Goal: Information Seeking & Learning: Learn about a topic

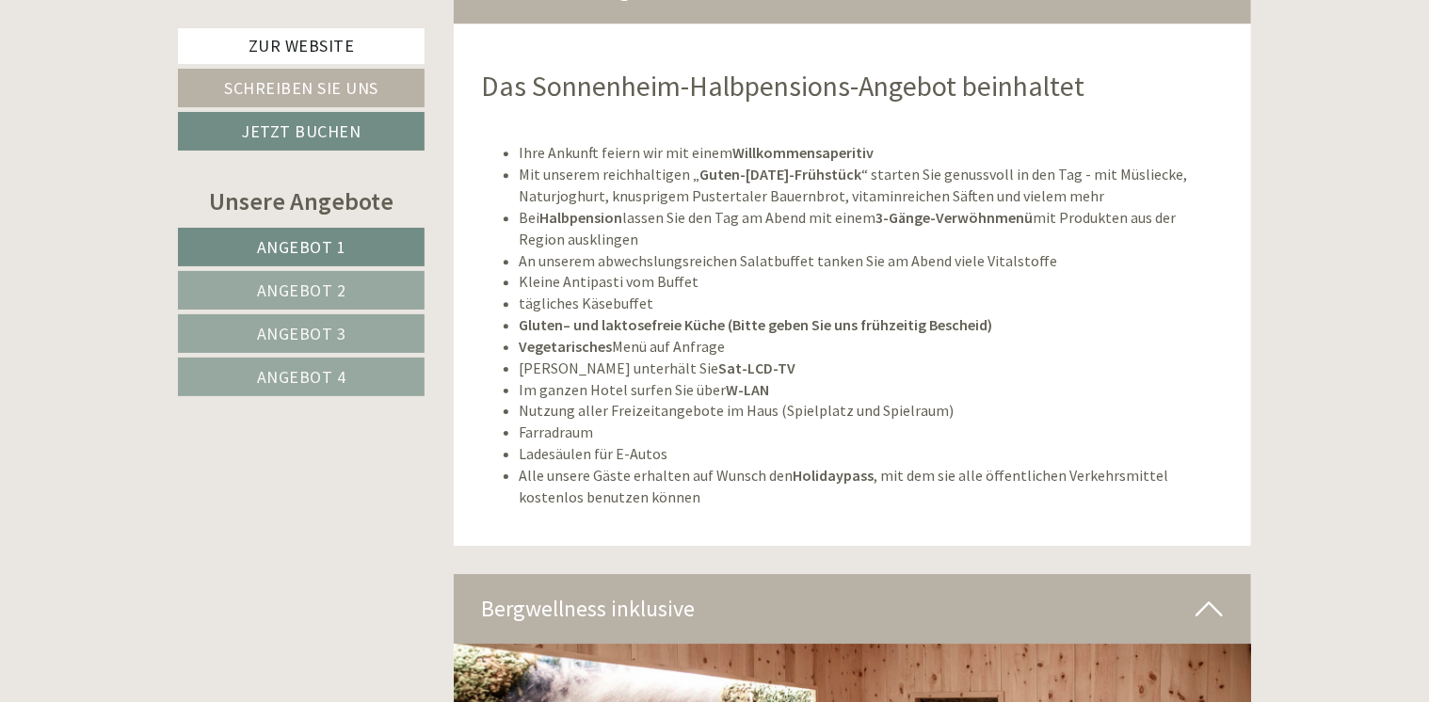
scroll to position [6427, 0]
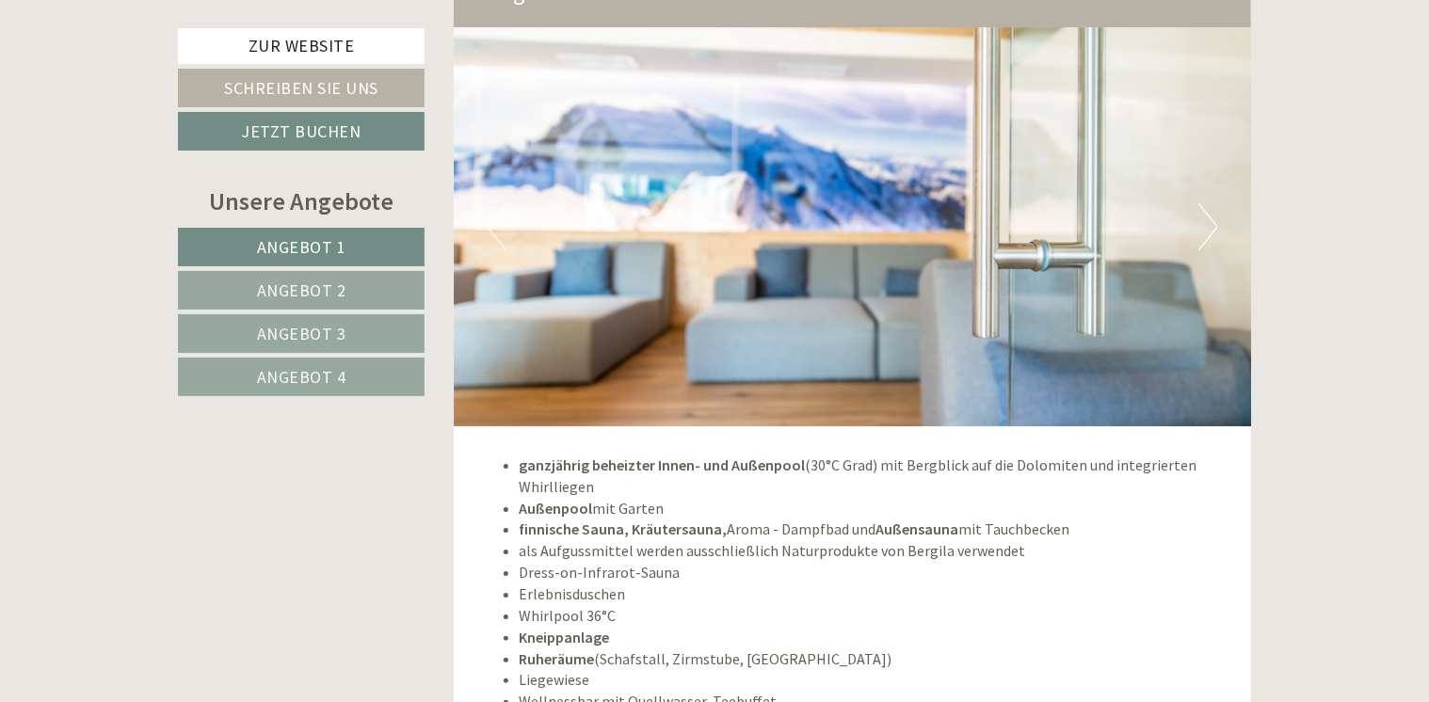
scroll to position [6935, 0]
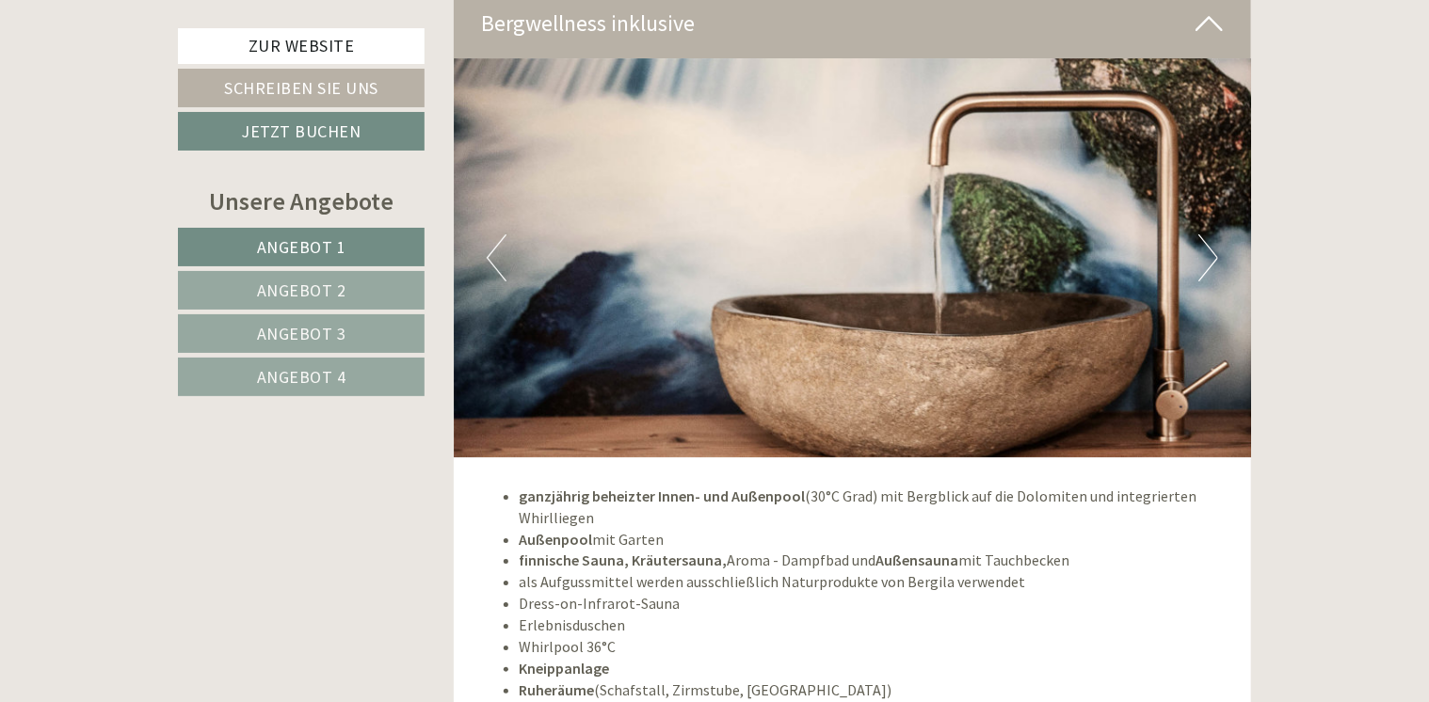
click at [1205, 202] on img at bounding box center [853, 257] width 798 height 399
click at [1216, 234] on button "Next" at bounding box center [1208, 257] width 20 height 47
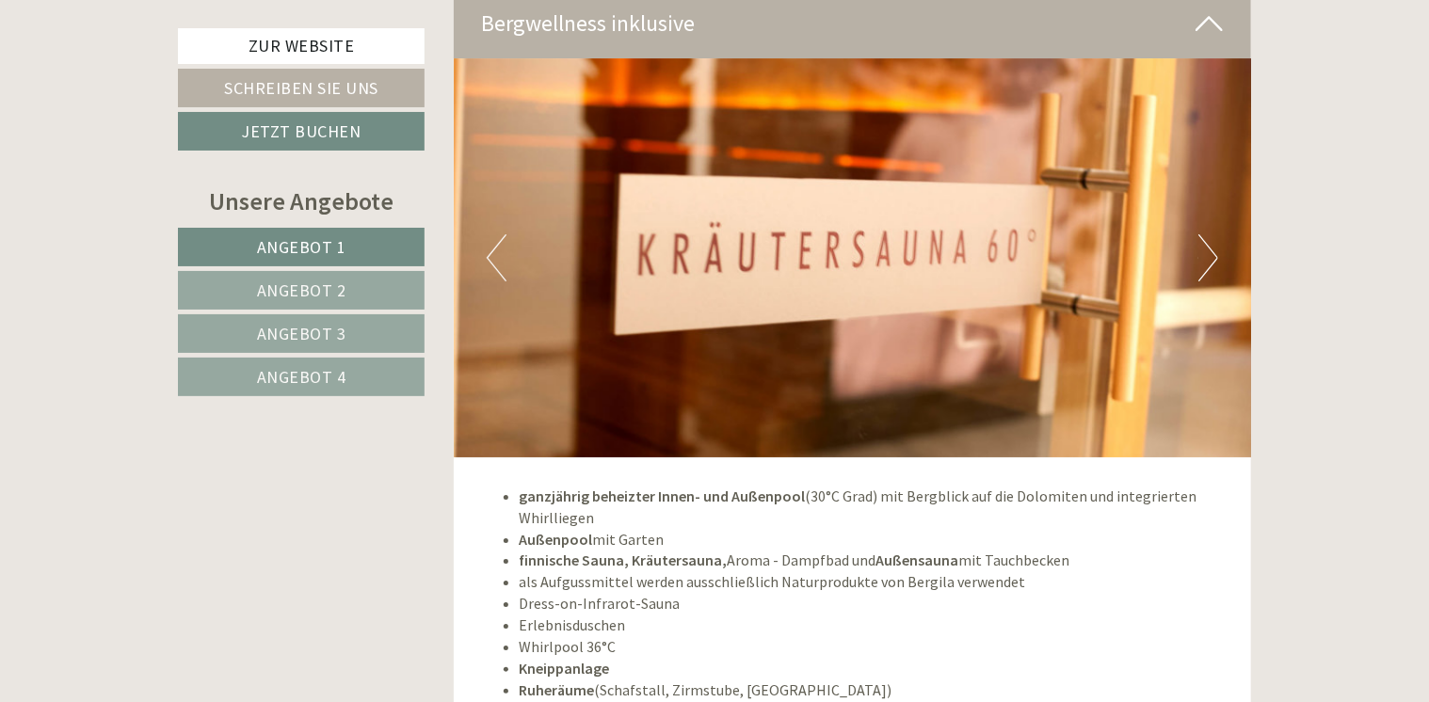
click at [1216, 234] on button "Next" at bounding box center [1208, 257] width 20 height 47
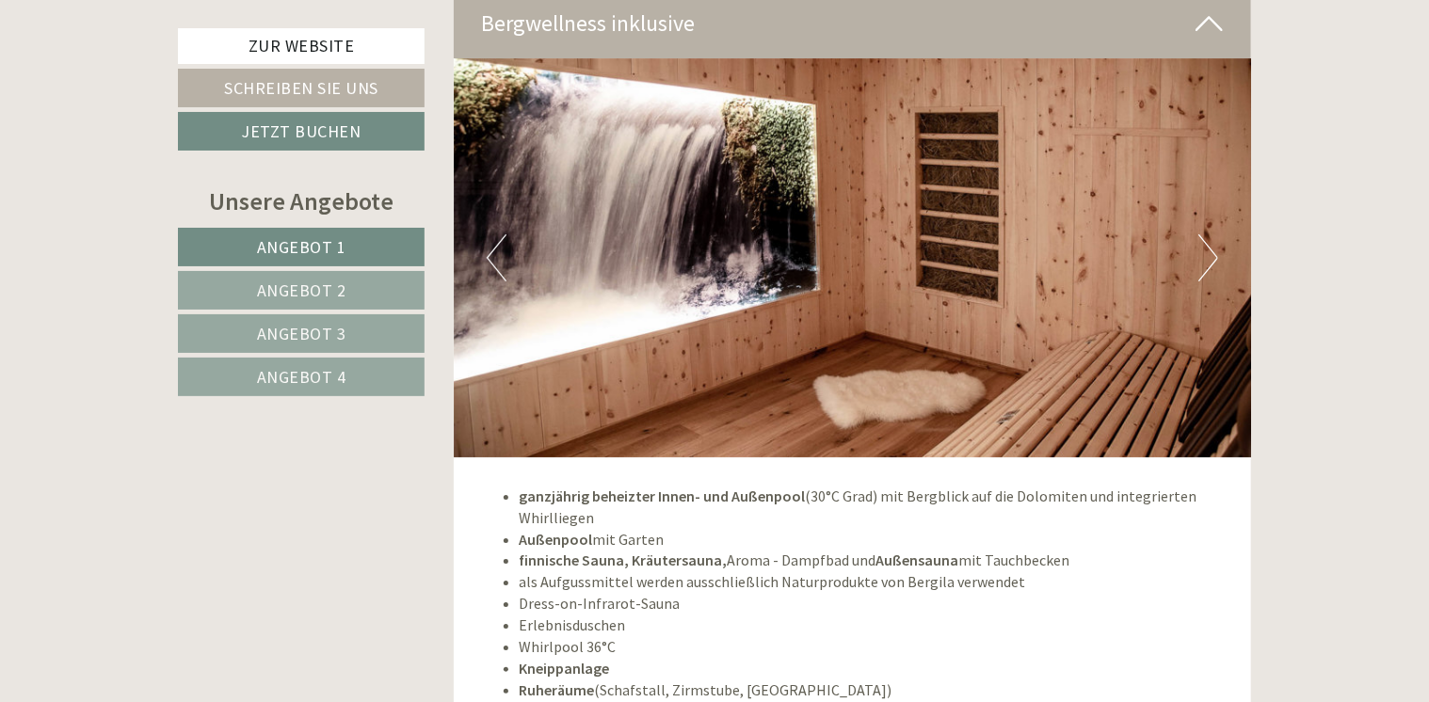
click at [1216, 234] on button "Next" at bounding box center [1208, 257] width 20 height 47
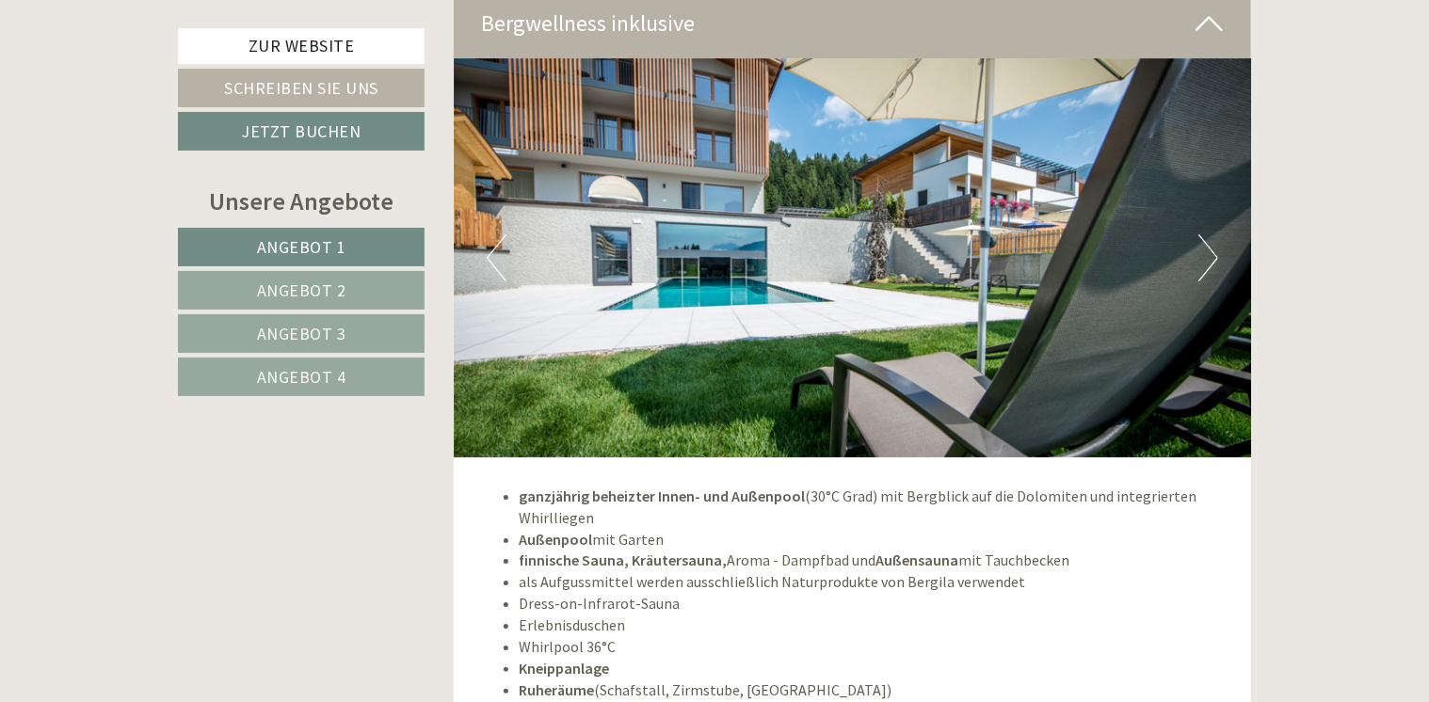
click at [1216, 234] on button "Next" at bounding box center [1208, 257] width 20 height 47
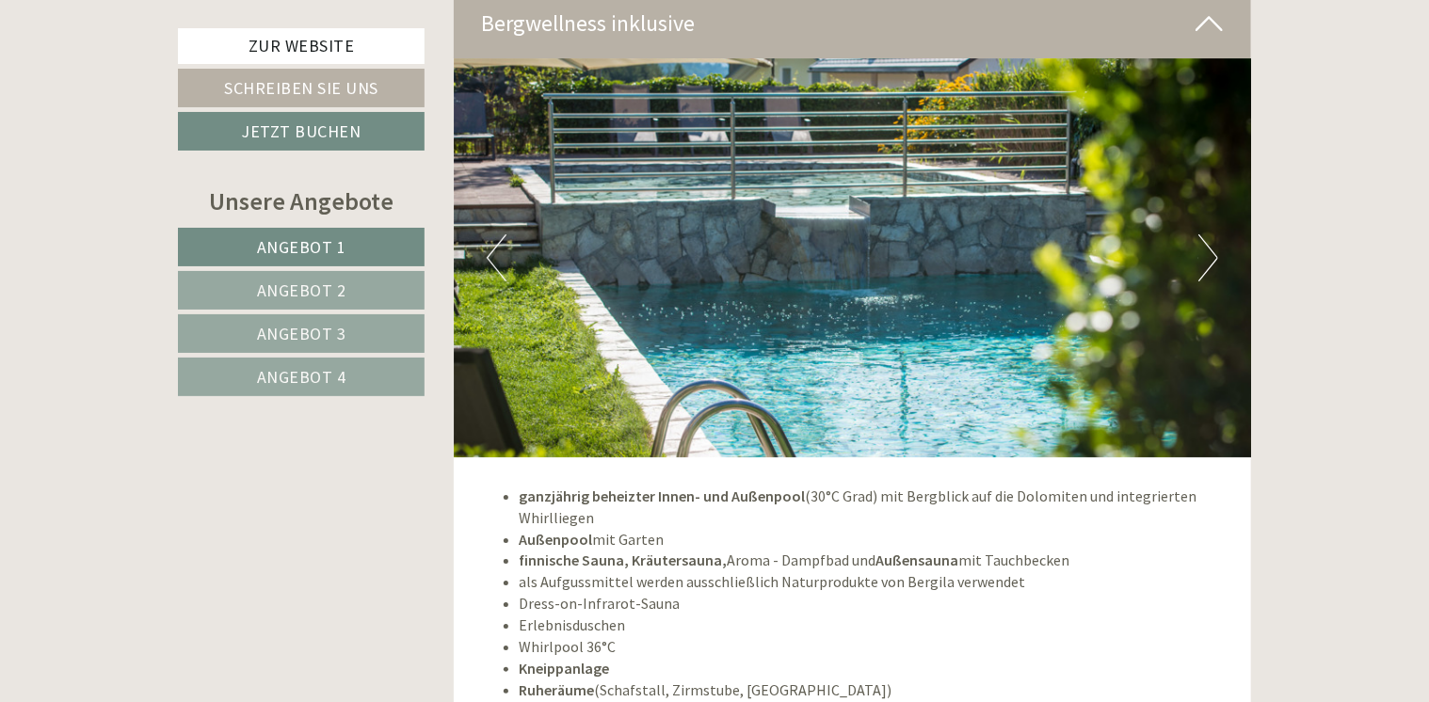
click at [1216, 234] on button "Next" at bounding box center [1208, 257] width 20 height 47
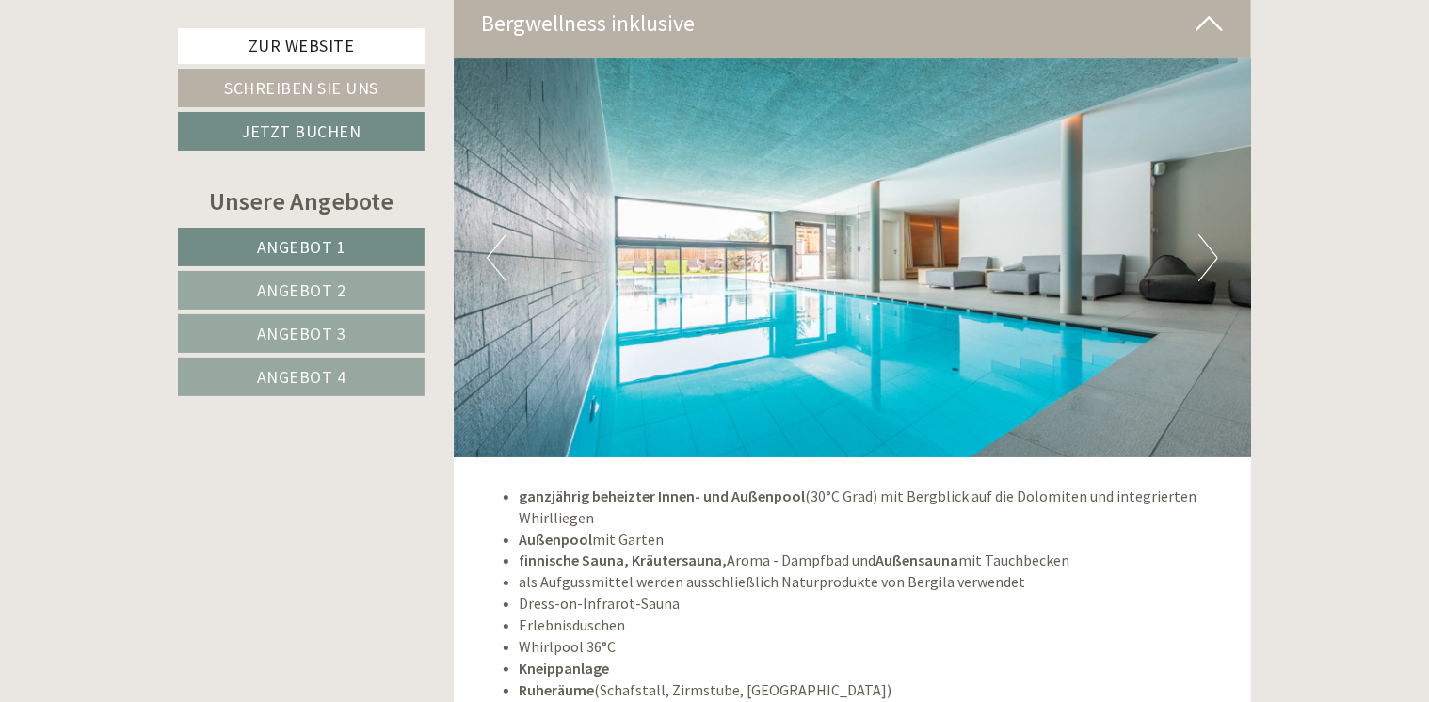
click at [1216, 234] on button "Next" at bounding box center [1208, 257] width 20 height 47
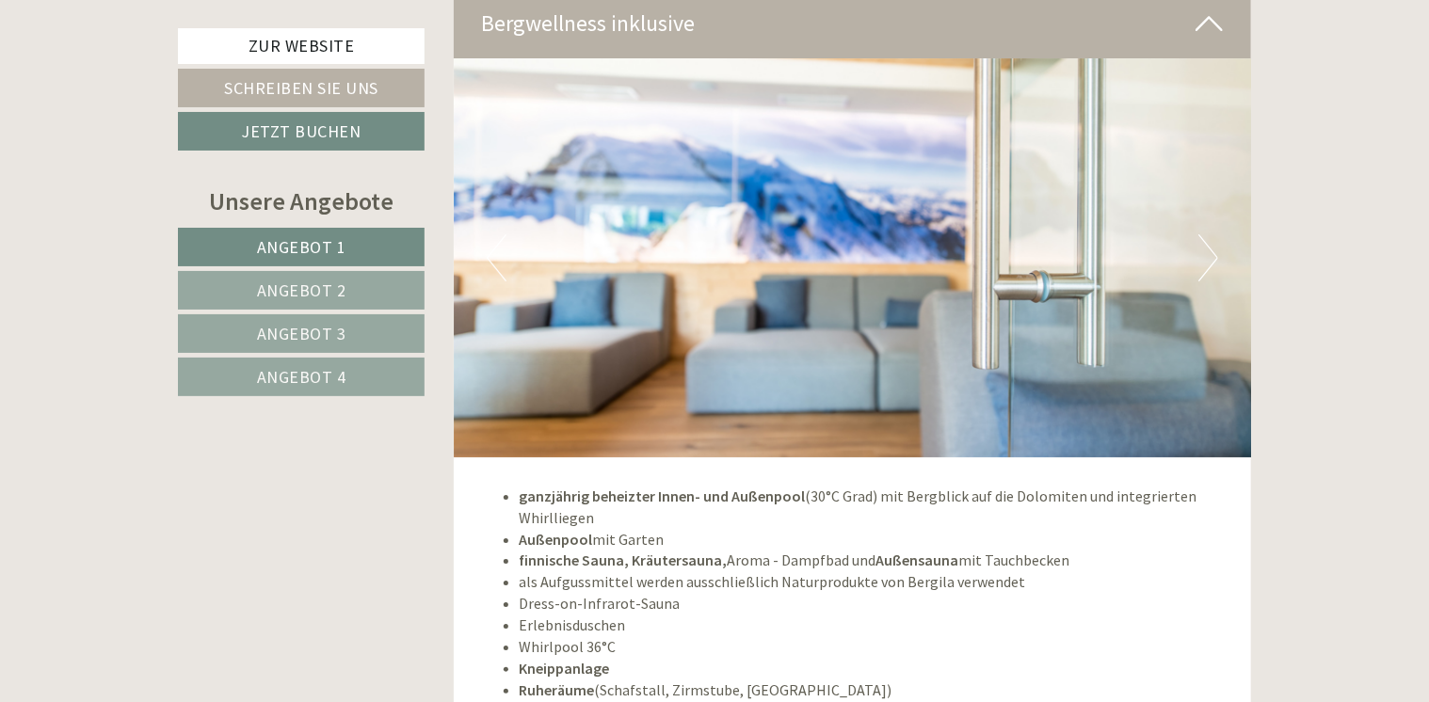
click at [1216, 234] on button "Next" at bounding box center [1208, 257] width 20 height 47
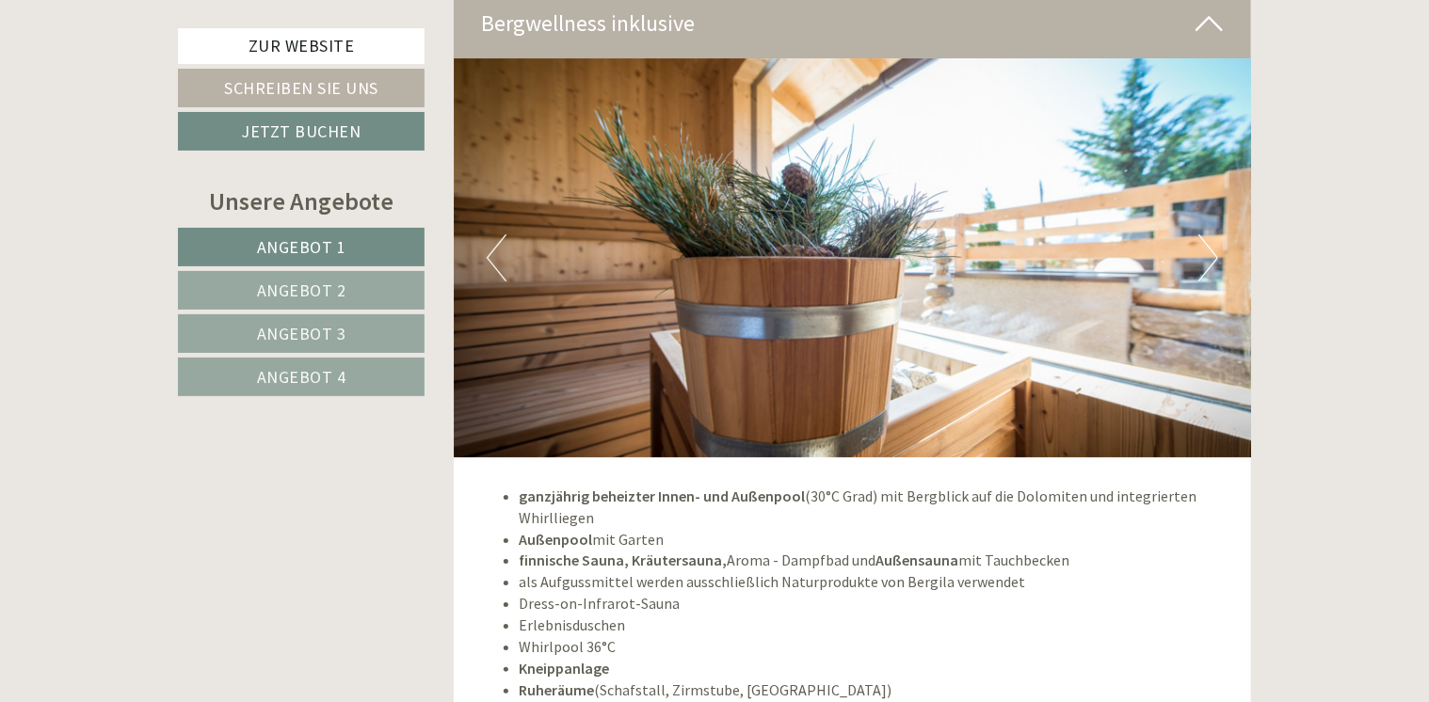
click at [1216, 234] on button "Next" at bounding box center [1208, 257] width 20 height 47
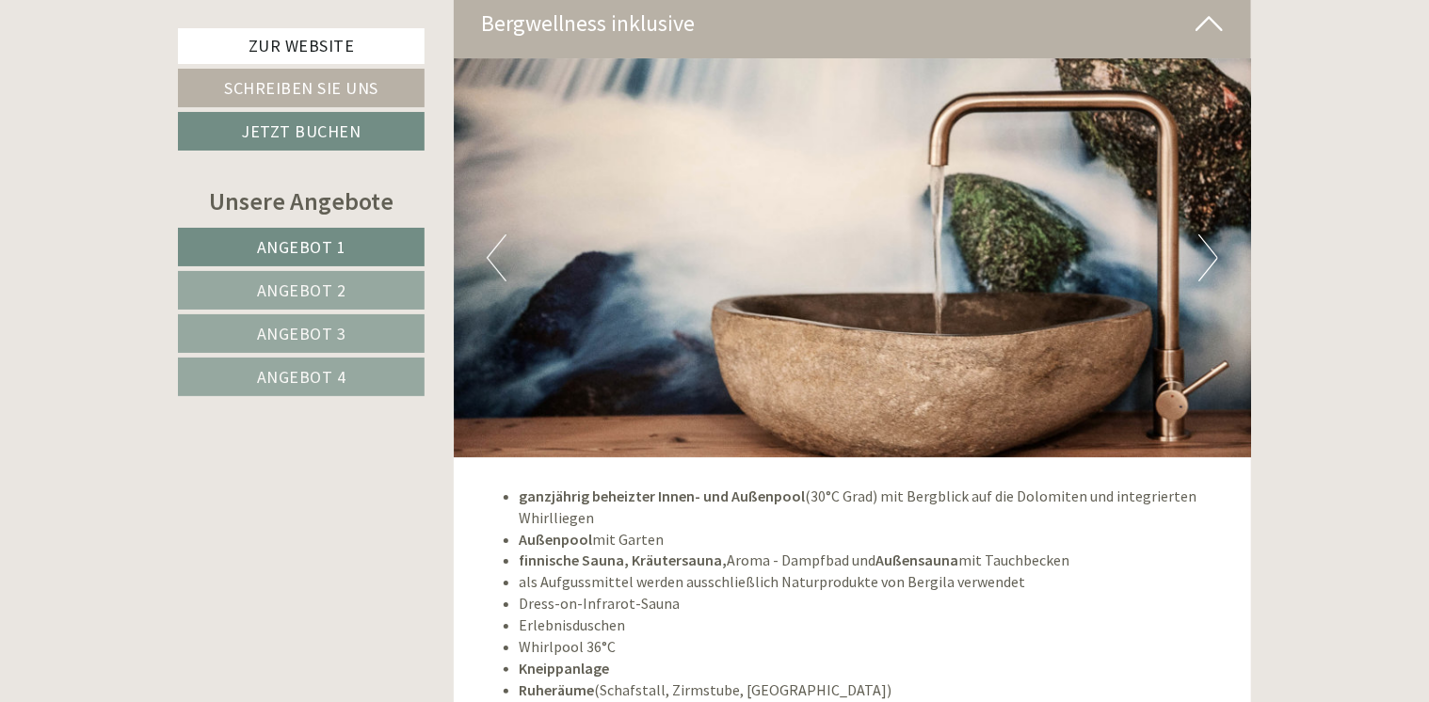
click at [1216, 234] on button "Next" at bounding box center [1208, 257] width 20 height 47
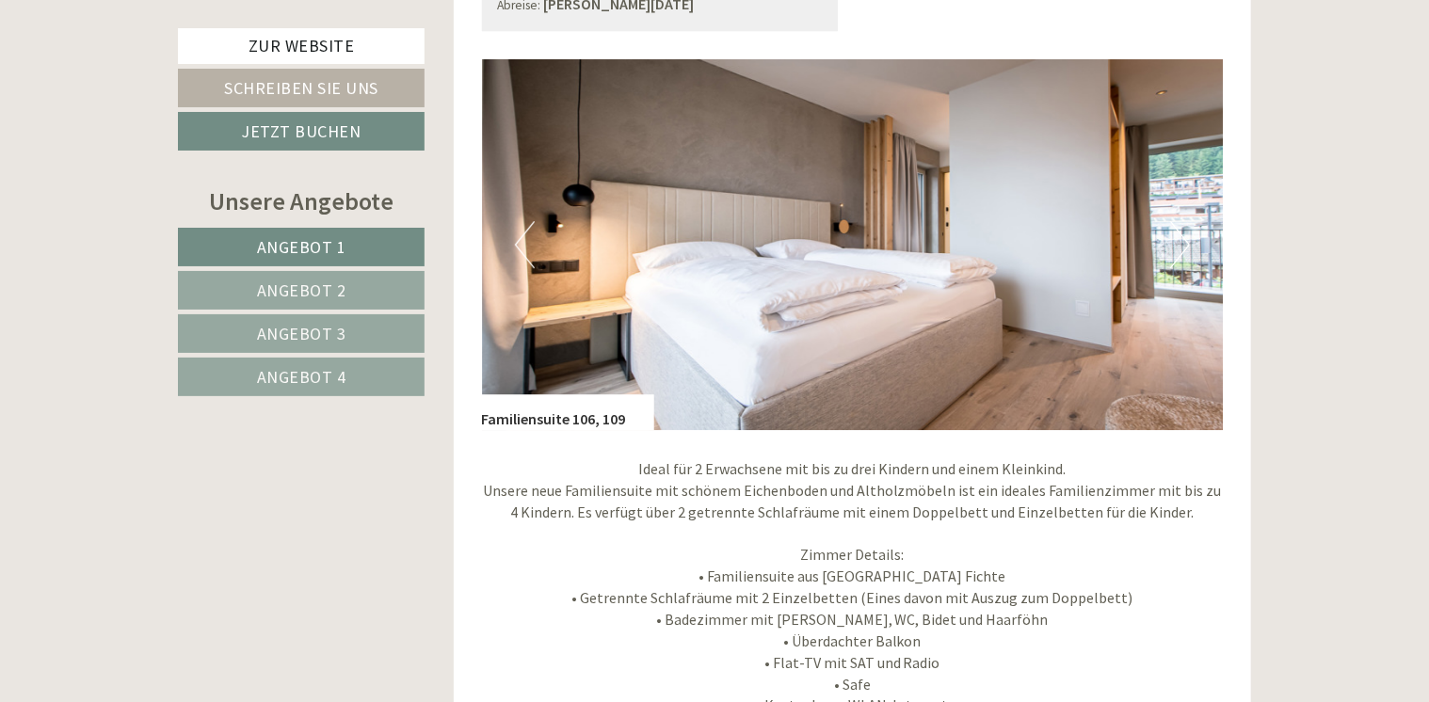
scroll to position [2897, 0]
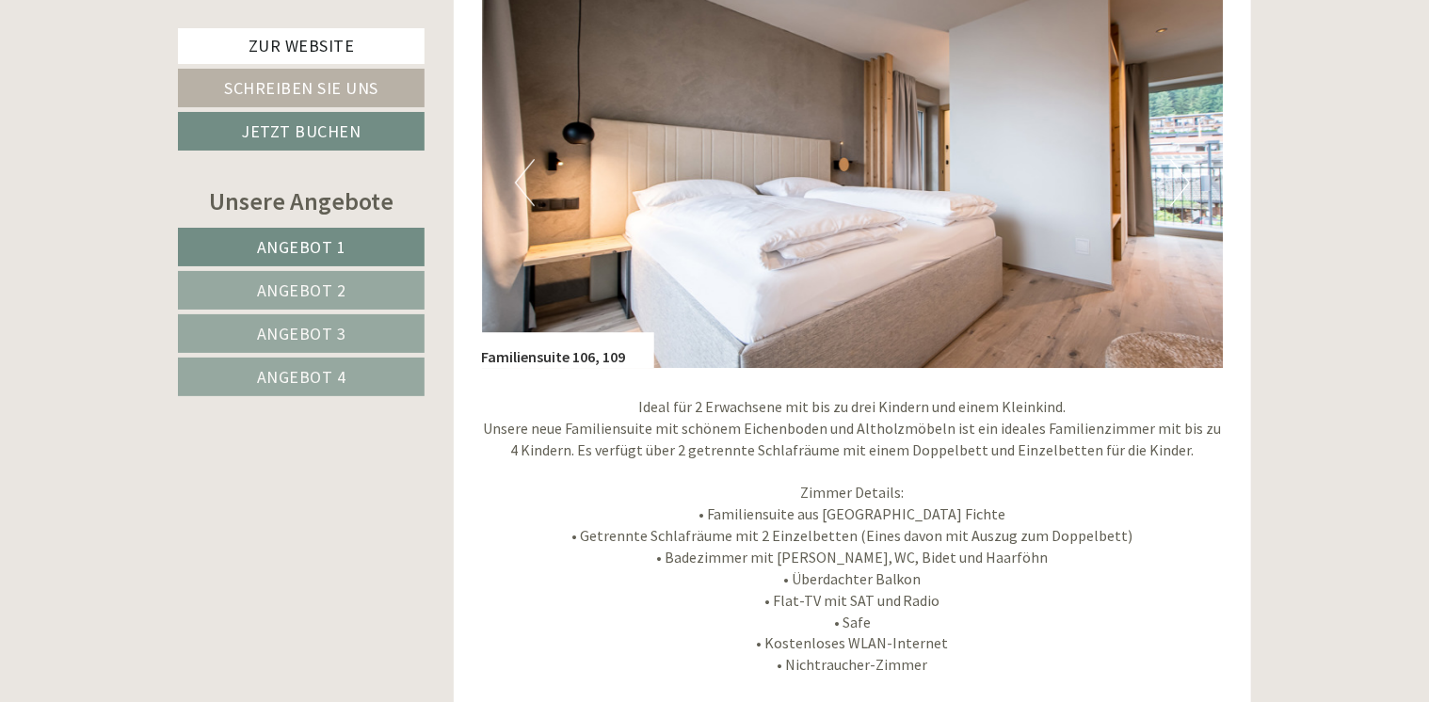
click at [1186, 184] on button "Next" at bounding box center [1180, 182] width 20 height 47
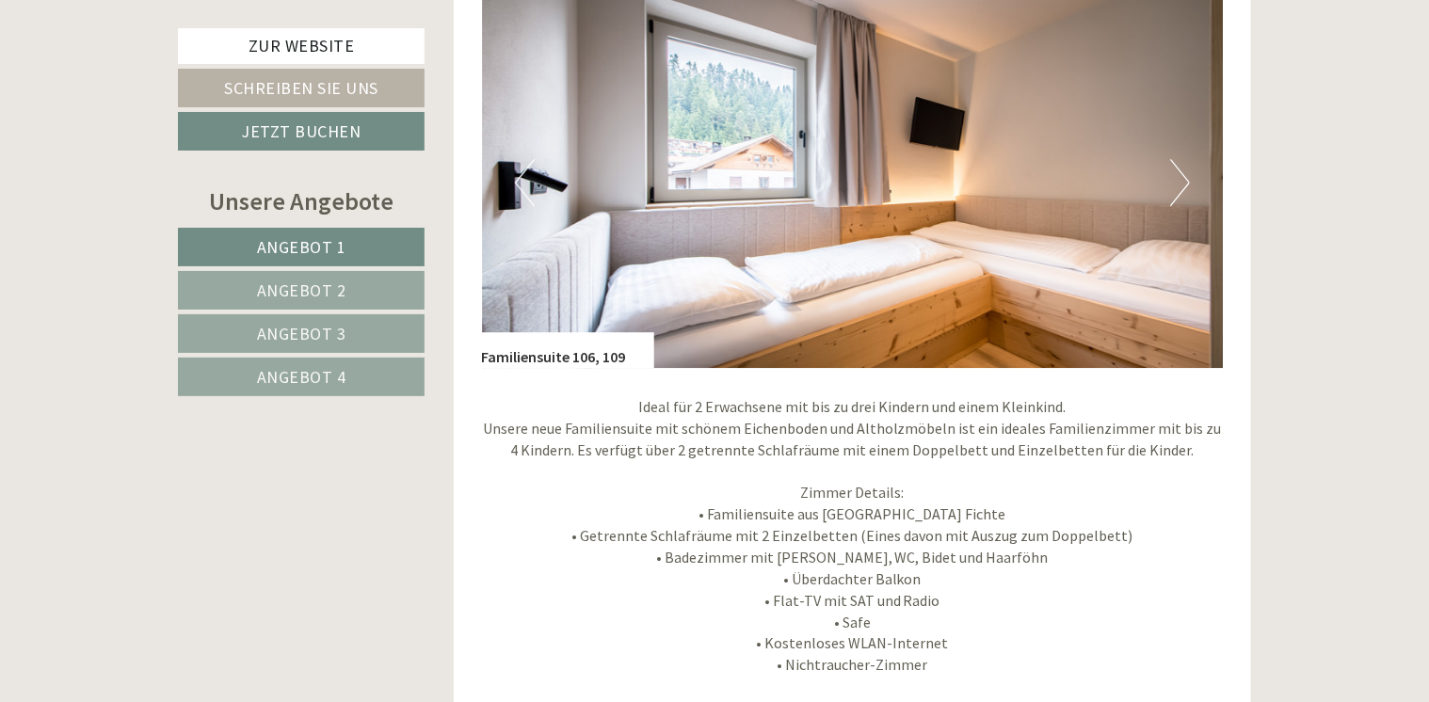
click at [1184, 184] on button "Next" at bounding box center [1180, 182] width 20 height 47
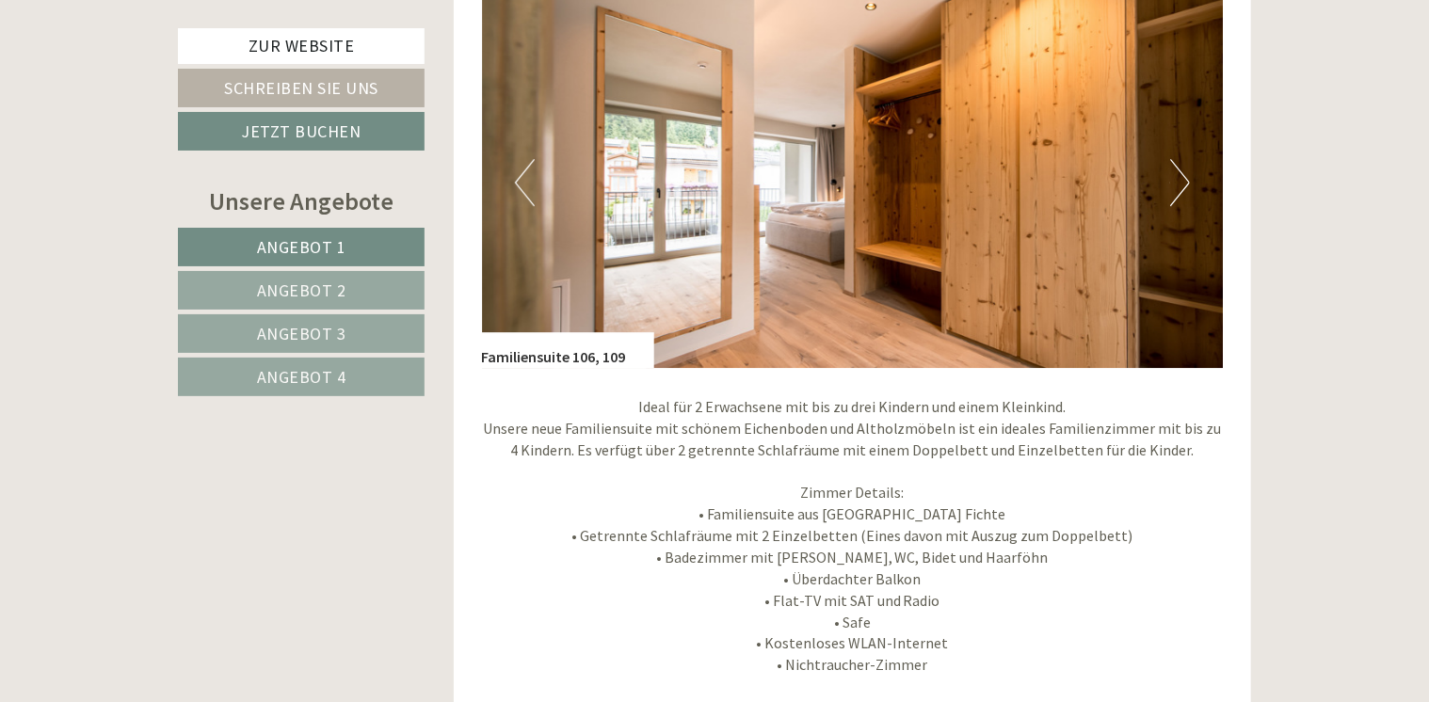
click at [1184, 184] on button "Next" at bounding box center [1180, 182] width 20 height 47
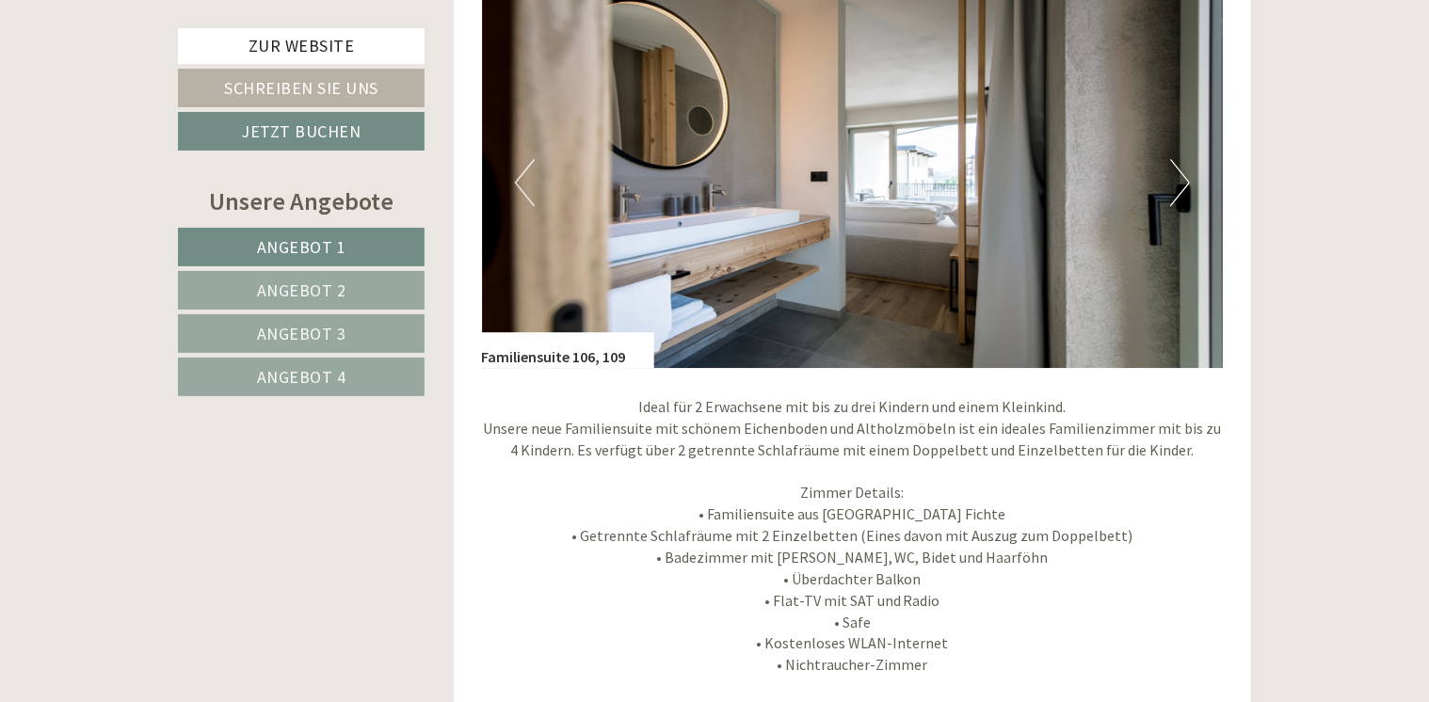
click at [1184, 184] on button "Next" at bounding box center [1180, 182] width 20 height 47
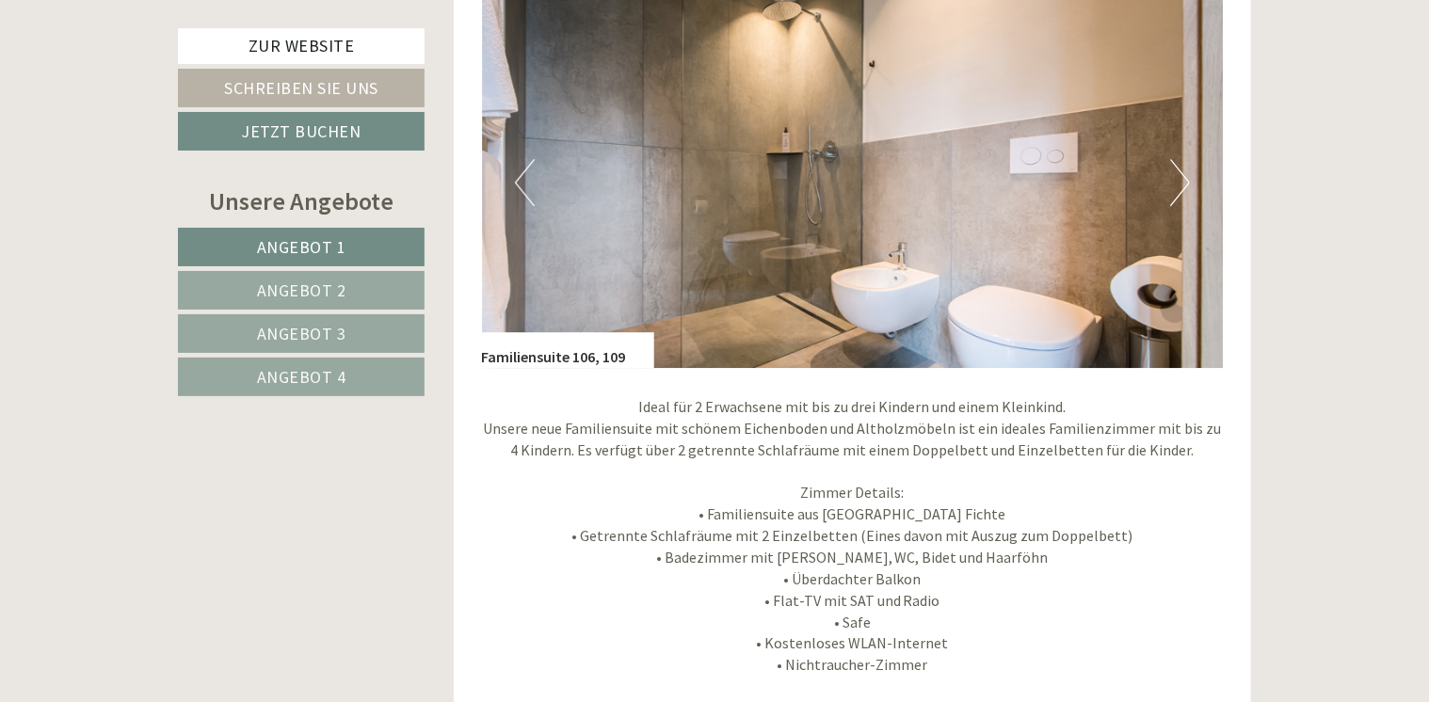
click at [1184, 184] on button "Next" at bounding box center [1180, 182] width 20 height 47
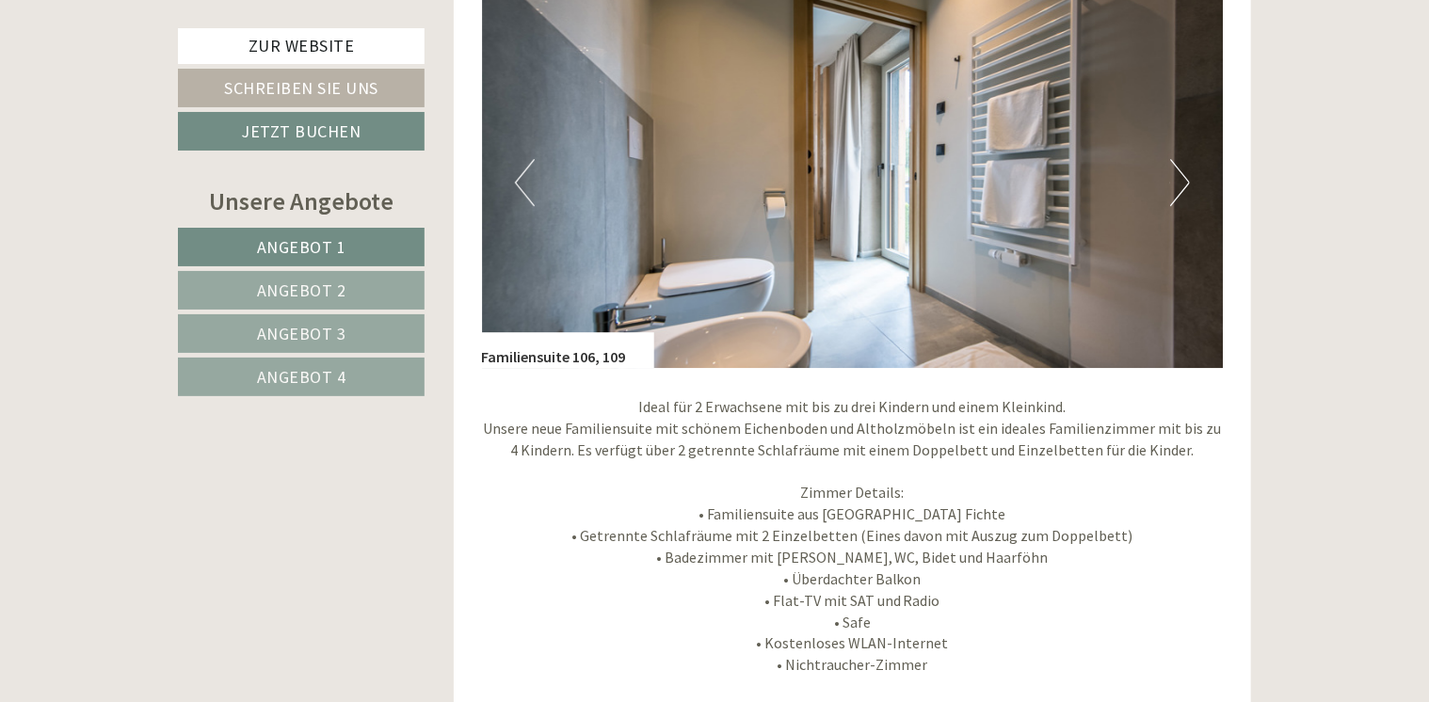
click at [1183, 184] on button "Next" at bounding box center [1180, 182] width 20 height 47
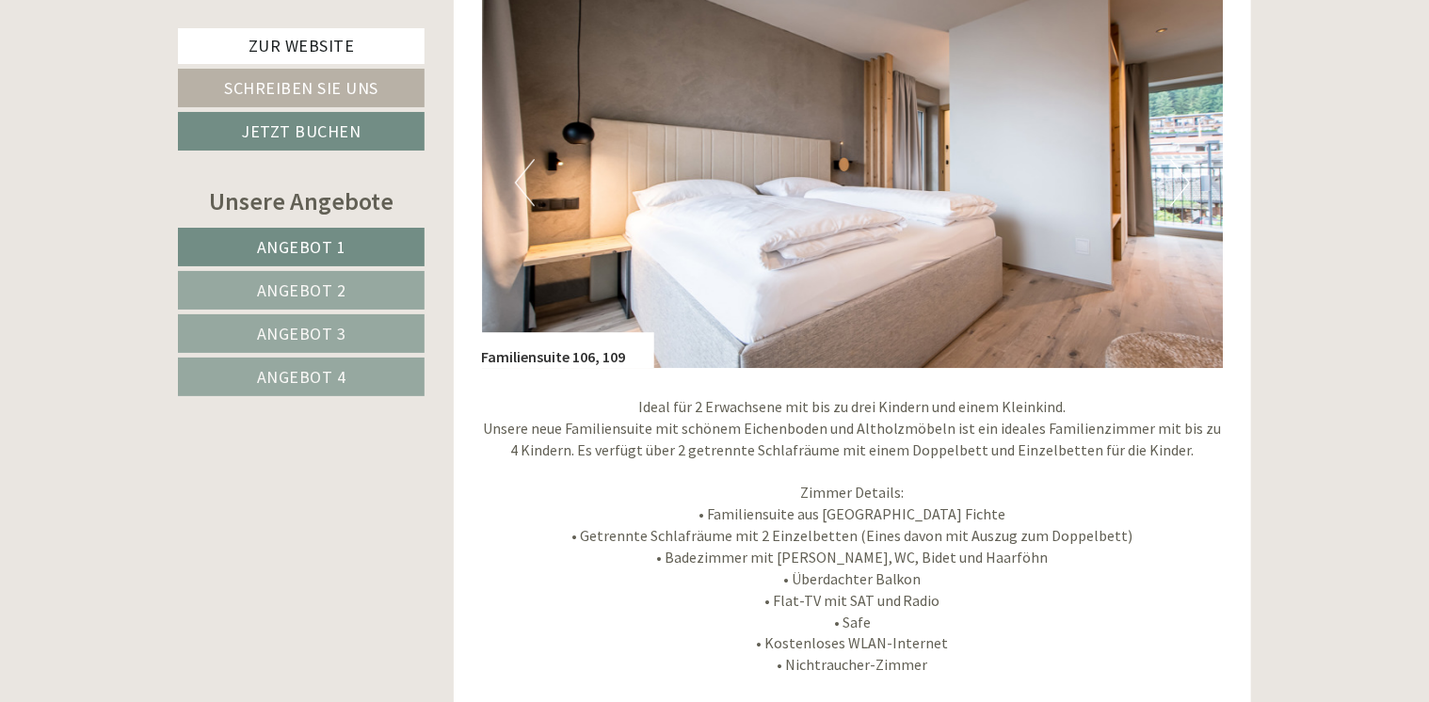
click at [1183, 184] on button "Next" at bounding box center [1180, 182] width 20 height 47
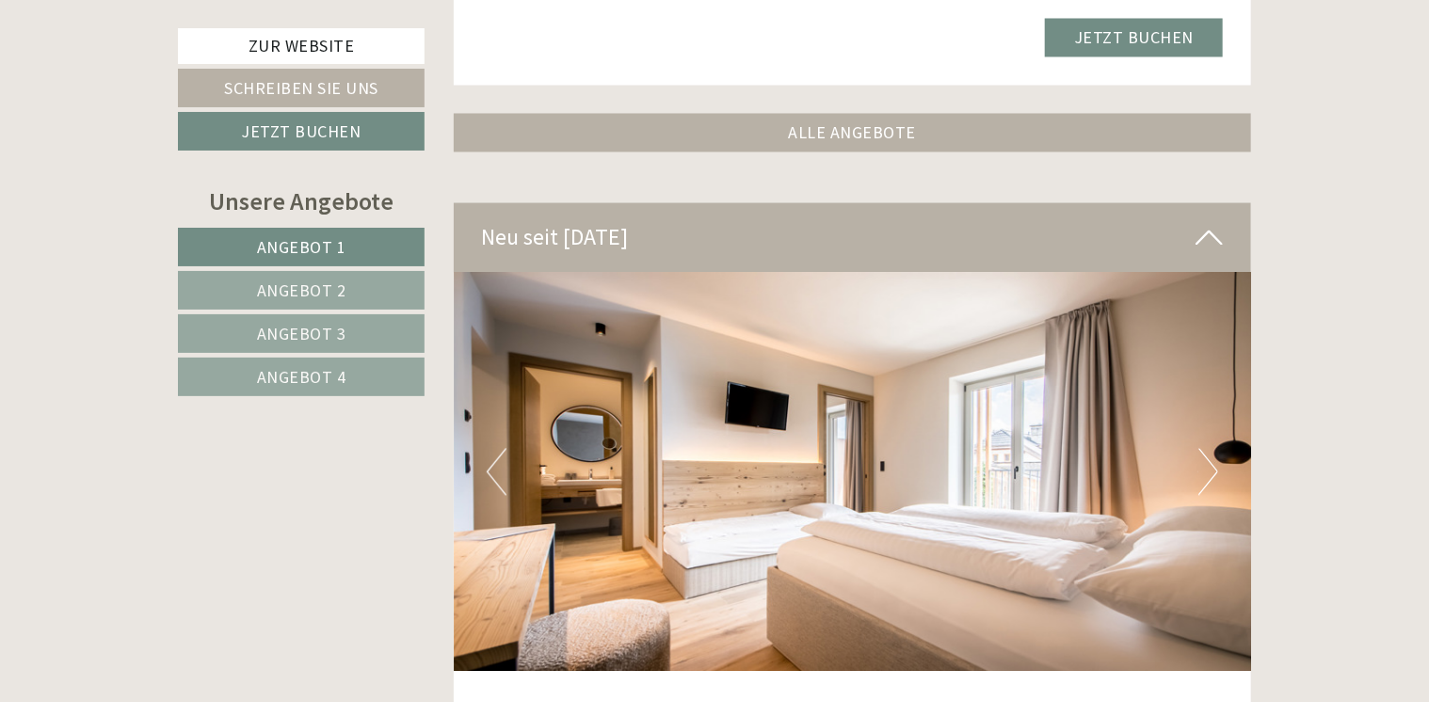
scroll to position [5394, 0]
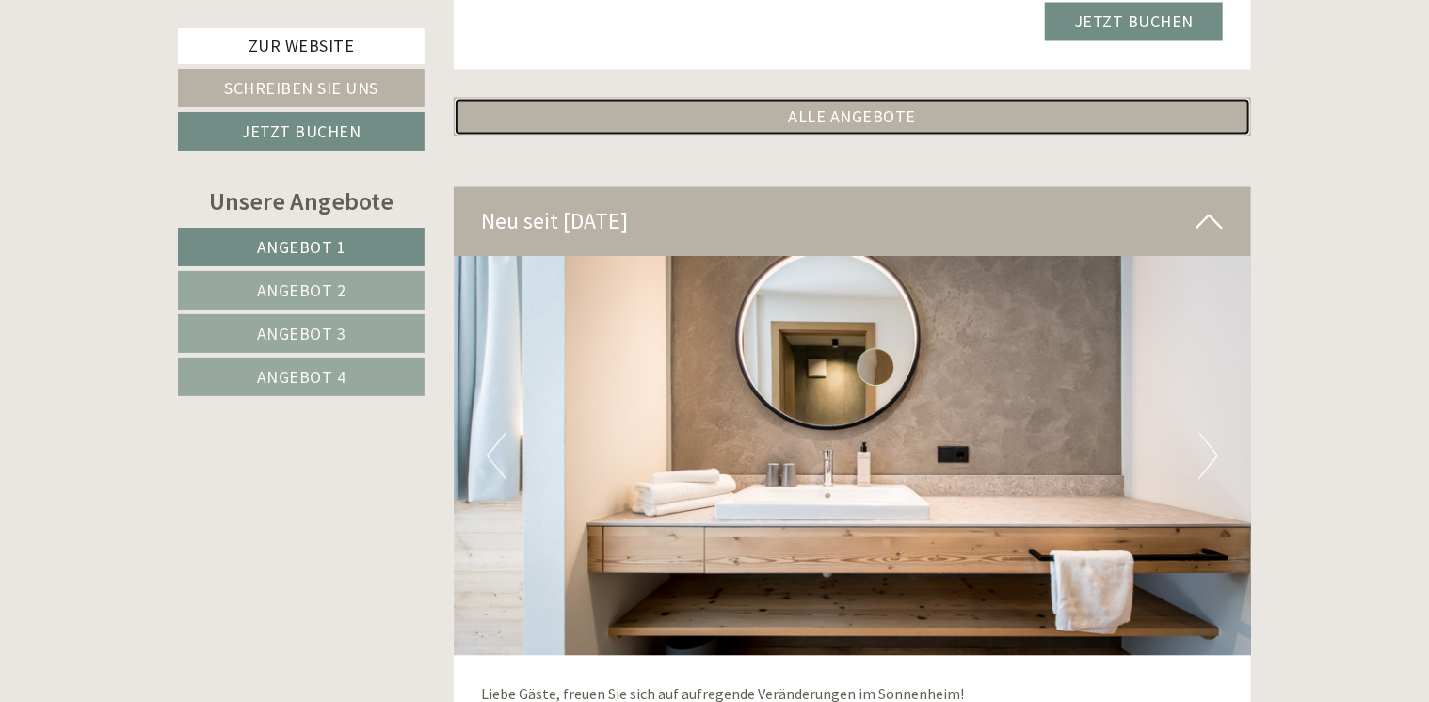
click at [925, 100] on link "ALLE ANGEBOTE" at bounding box center [853, 116] width 798 height 39
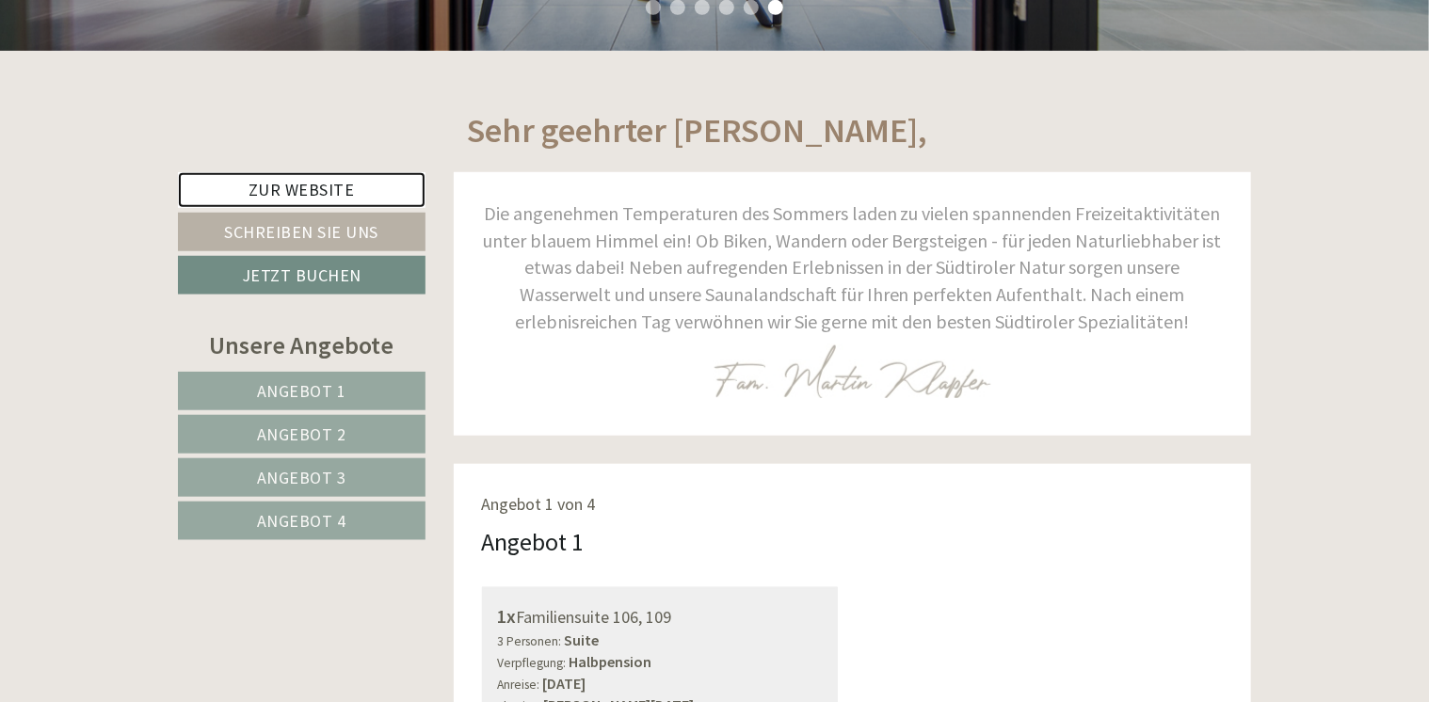
scroll to position [659, 0]
